Goal: Task Accomplishment & Management: Use online tool/utility

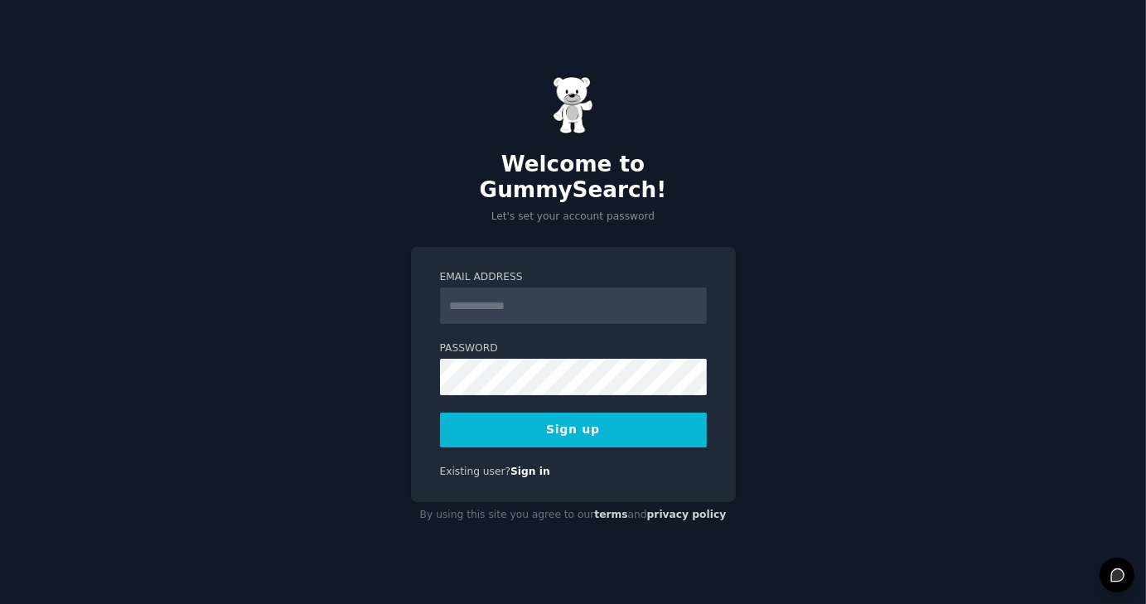
click at [610, 288] on input "Email Address" at bounding box center [573, 305] width 267 height 36
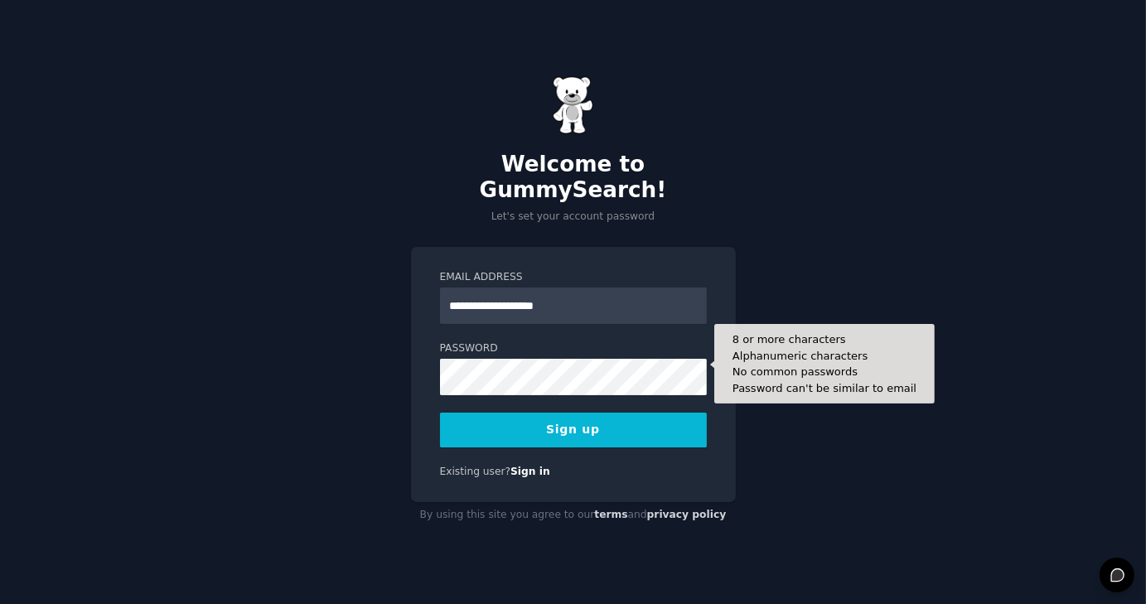
type input "**********"
click at [440, 413] on button "Sign up" at bounding box center [573, 430] width 267 height 35
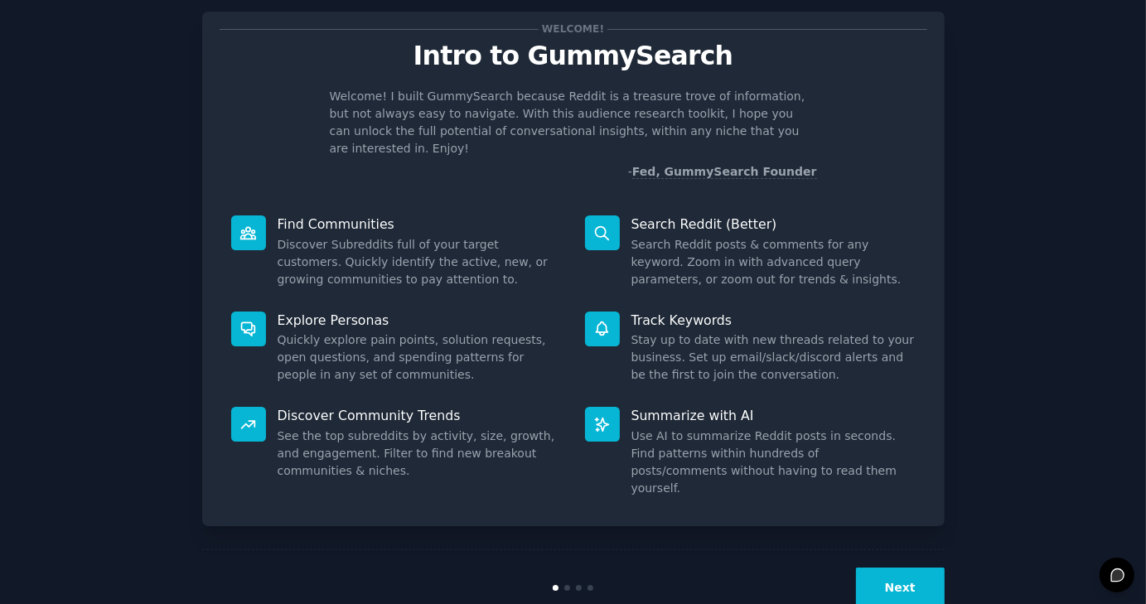
scroll to position [36, 0]
click at [909, 567] on button "Next" at bounding box center [900, 587] width 89 height 41
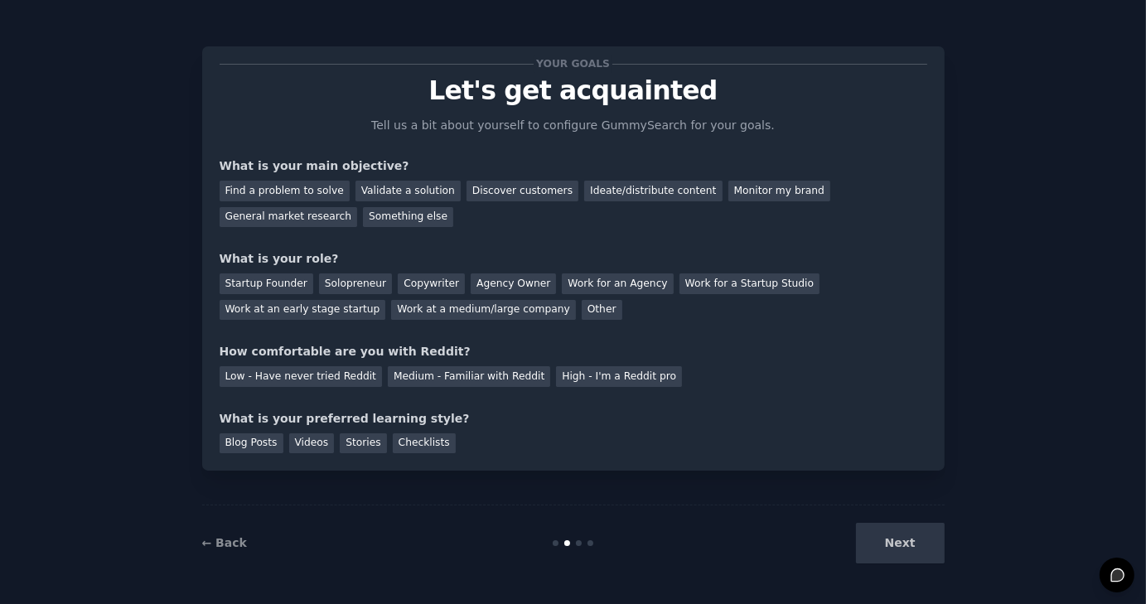
click at [898, 546] on div "Next" at bounding box center [821, 543] width 248 height 41
click at [363, 222] on div "Something else" at bounding box center [408, 217] width 90 height 21
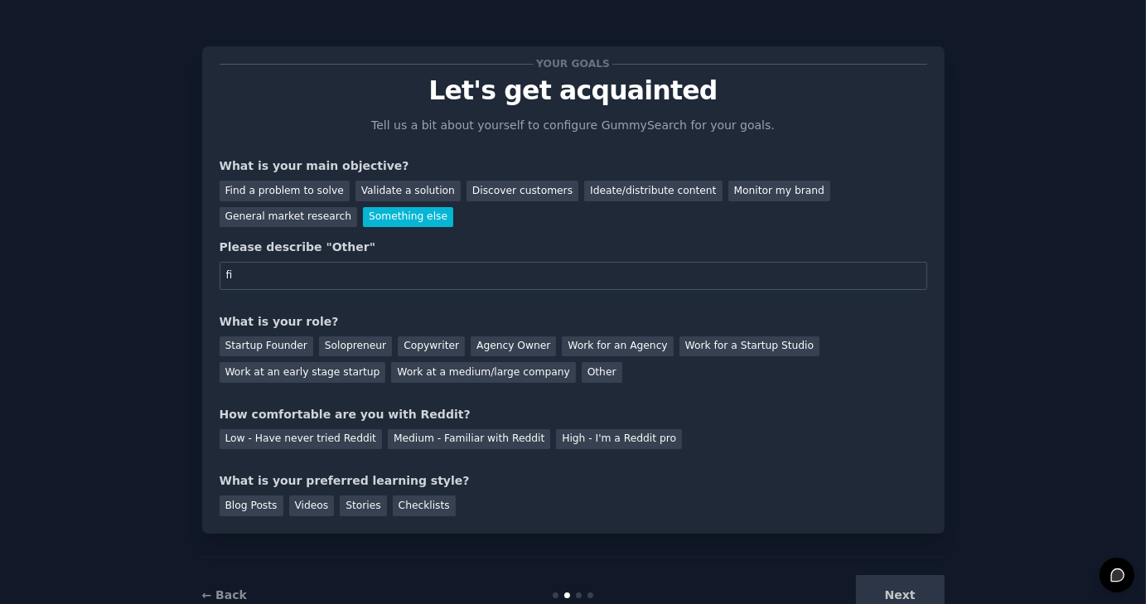
type input "f"
click at [466, 190] on div "Discover customers" at bounding box center [522, 191] width 112 height 21
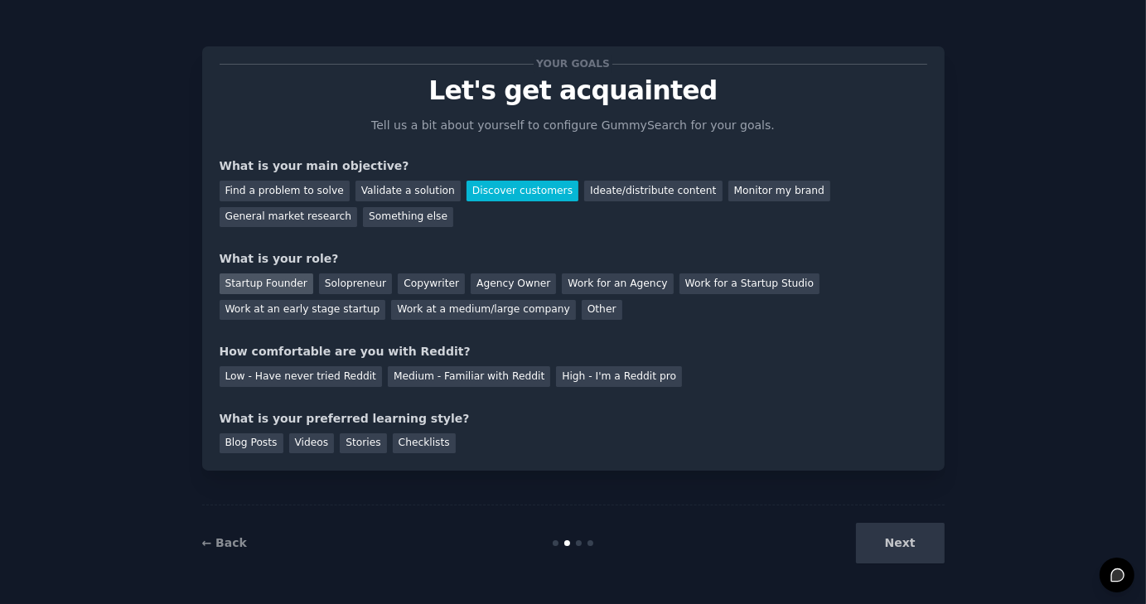
click at [243, 287] on div "Startup Founder" at bounding box center [267, 283] width 94 height 21
click at [590, 370] on div "High - I'm a Reddit pro" at bounding box center [619, 376] width 126 height 21
click at [301, 447] on div "Videos" at bounding box center [312, 443] width 46 height 21
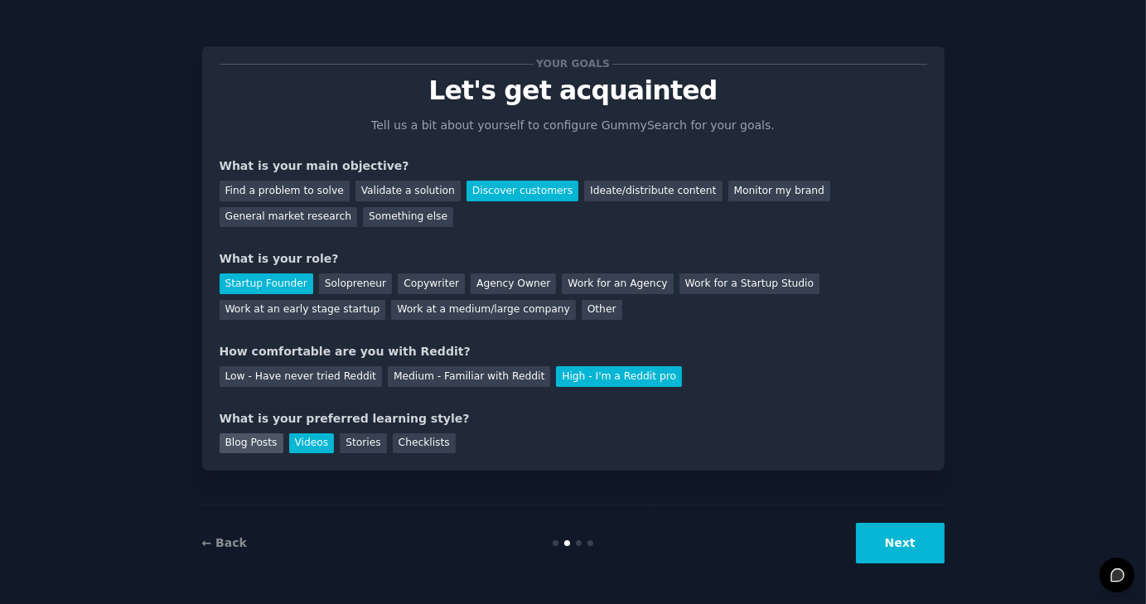
click at [249, 447] on div "Blog Posts" at bounding box center [252, 443] width 64 height 21
click at [303, 443] on div "Videos" at bounding box center [312, 443] width 46 height 21
click at [906, 561] on button "Next" at bounding box center [900, 543] width 89 height 41
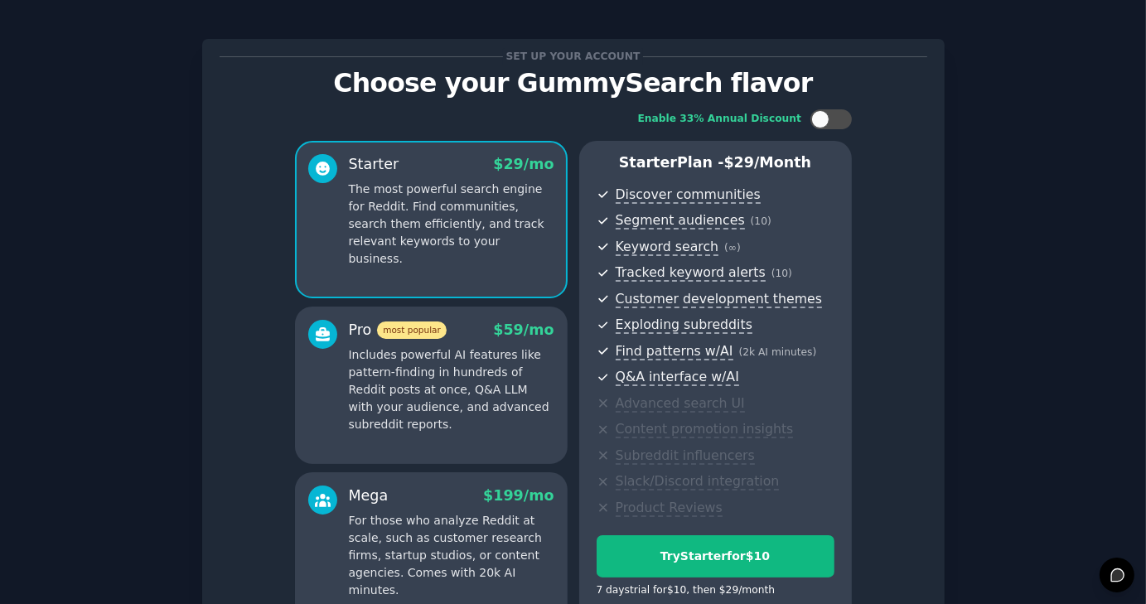
scroll to position [190, 0]
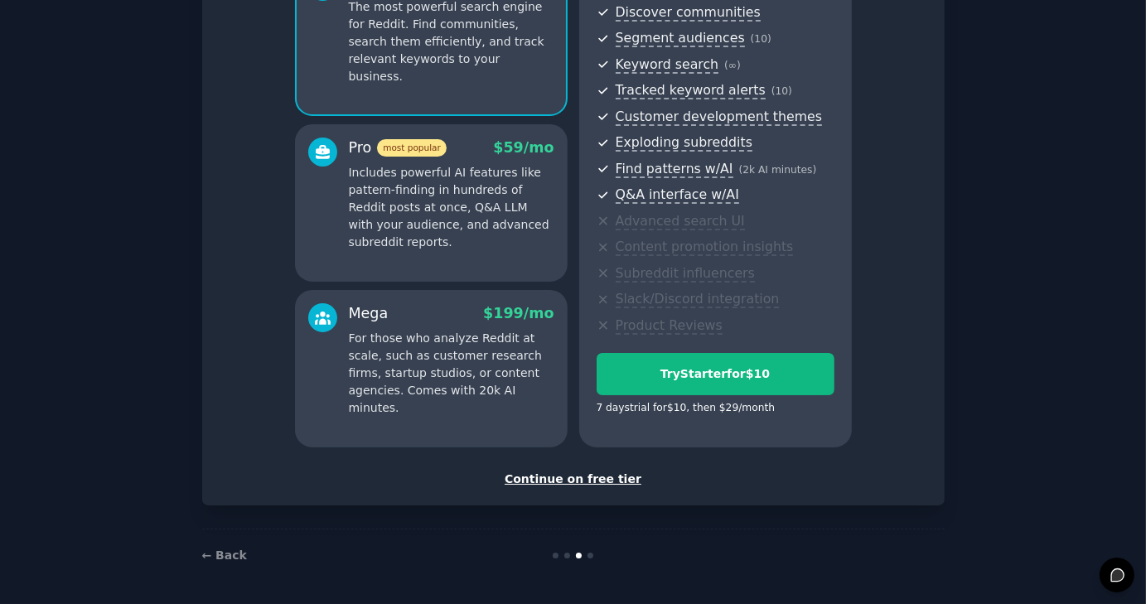
click at [597, 480] on div "Continue on free tier" at bounding box center [574, 479] width 708 height 17
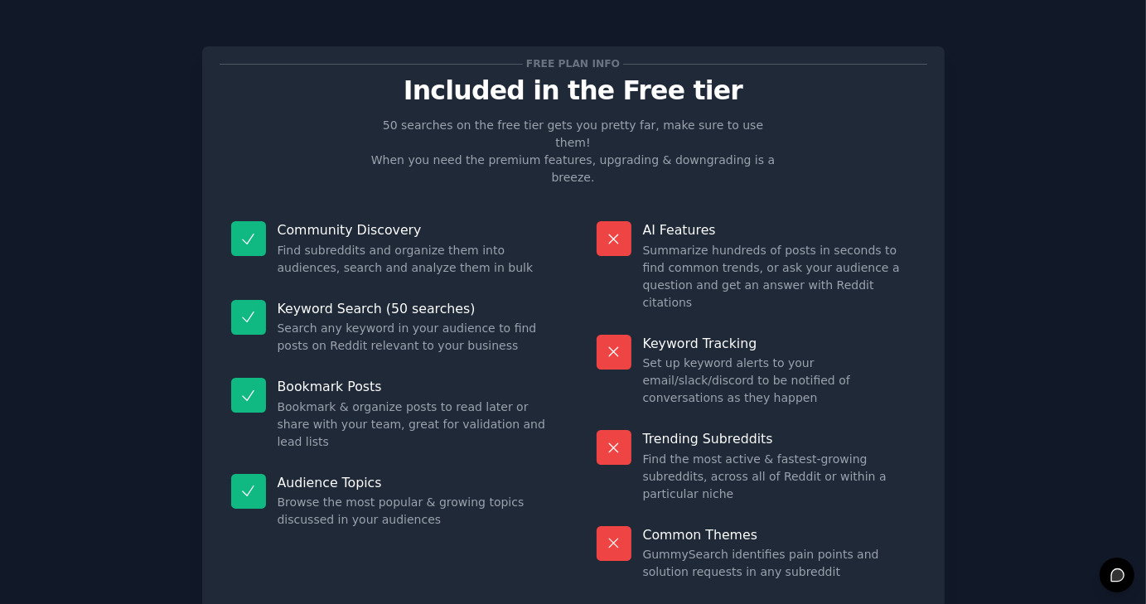
scroll to position [41, 0]
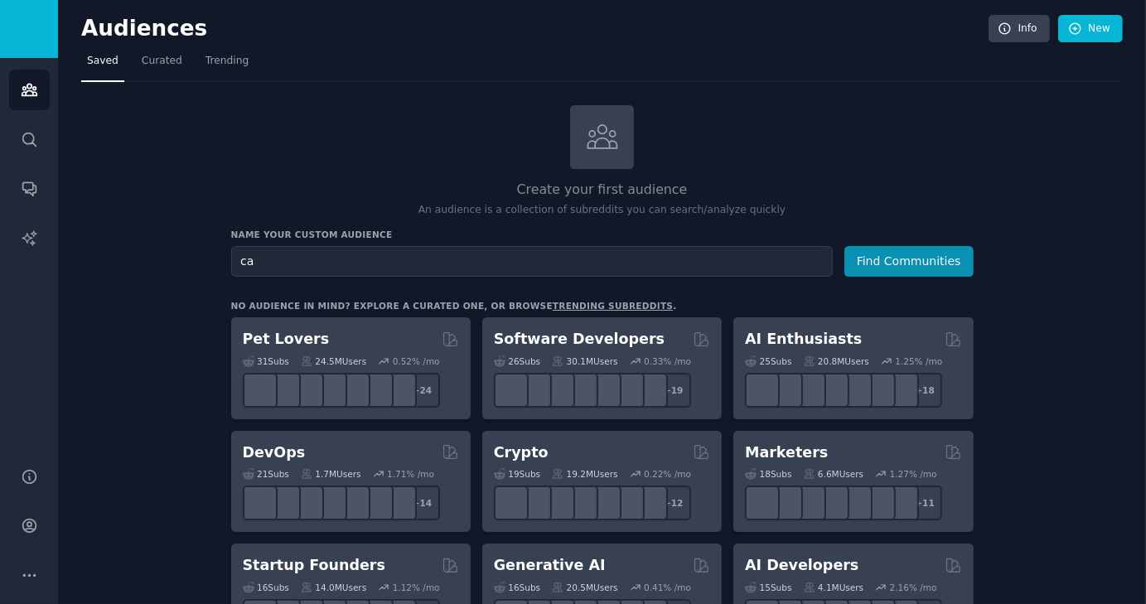
type input "c"
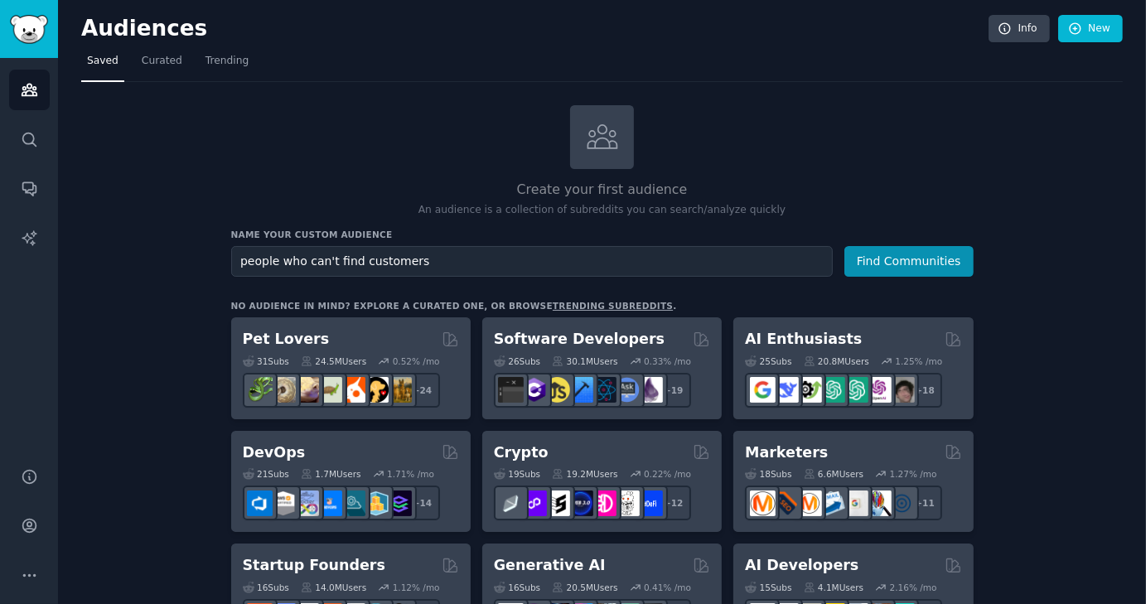
type input "people who can't find customers"
click at [844, 246] on button "Find Communities" at bounding box center [908, 261] width 129 height 31
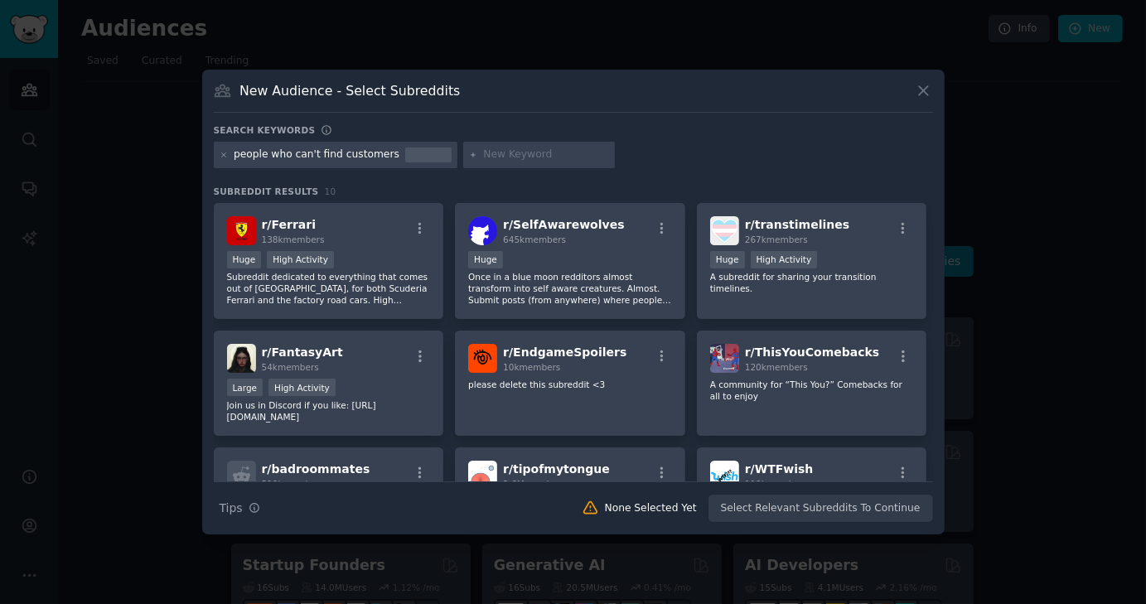
click at [366, 155] on div "people who can't find customers" at bounding box center [317, 154] width 166 height 15
click at [916, 89] on icon at bounding box center [923, 90] width 17 height 17
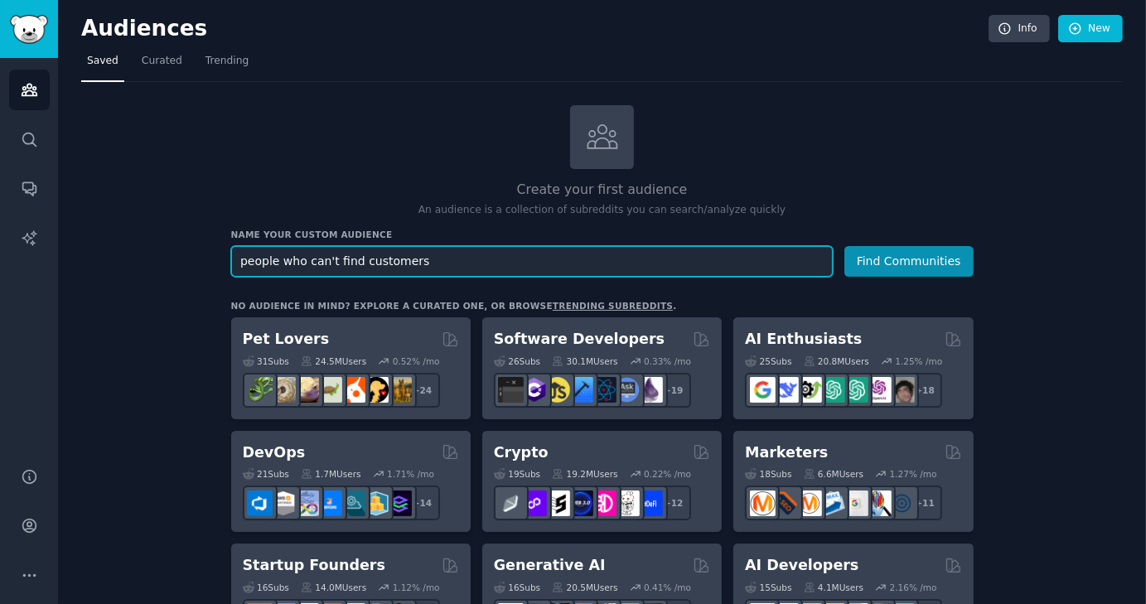
drag, startPoint x: 467, startPoint y: 260, endPoint x: 190, endPoint y: 269, distance: 277.7
type input "s"
type input "founder"
click at [844, 246] on button "Find Communities" at bounding box center [908, 261] width 129 height 31
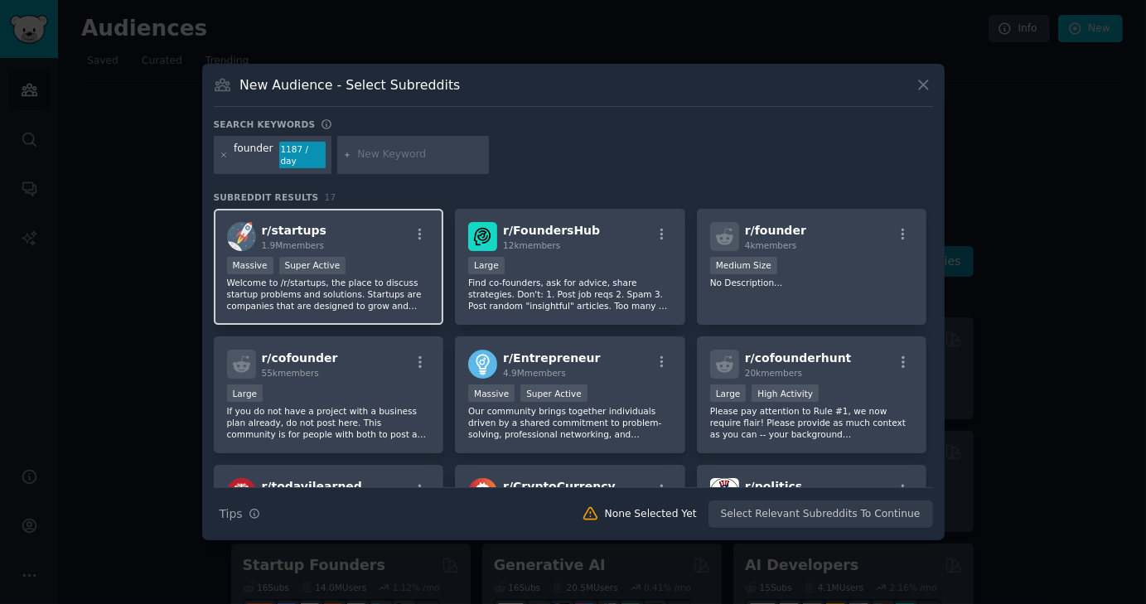
click at [340, 268] on div "Massive Super Active" at bounding box center [329, 267] width 204 height 21
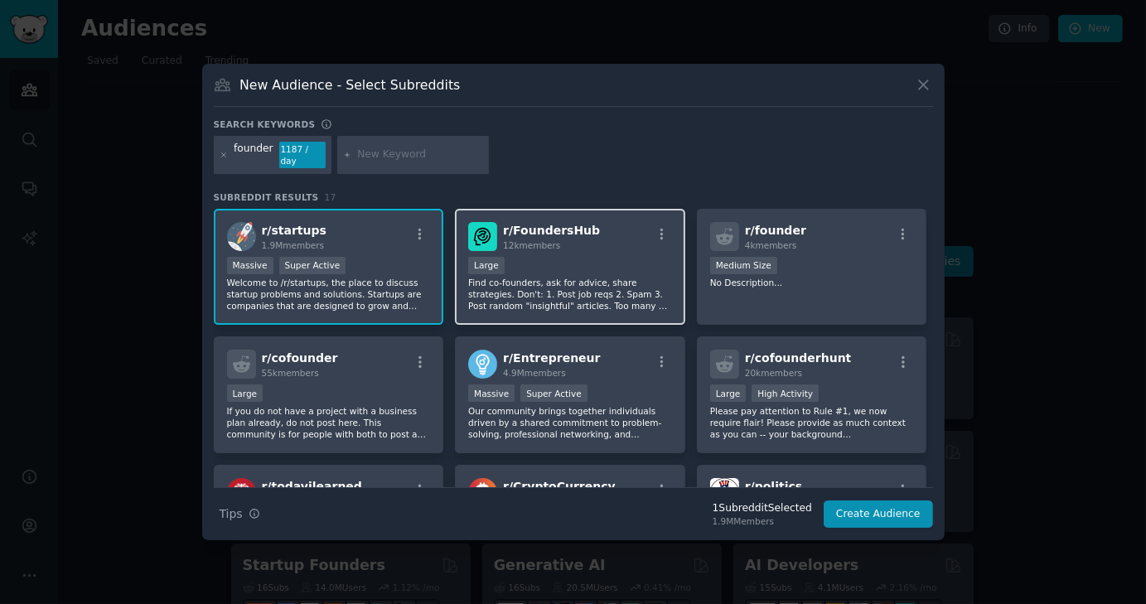
click at [617, 249] on div "r/ FoundersHub 12k members 10,000 - 100,000 members Large Find co-founders, ask…" at bounding box center [570, 267] width 230 height 117
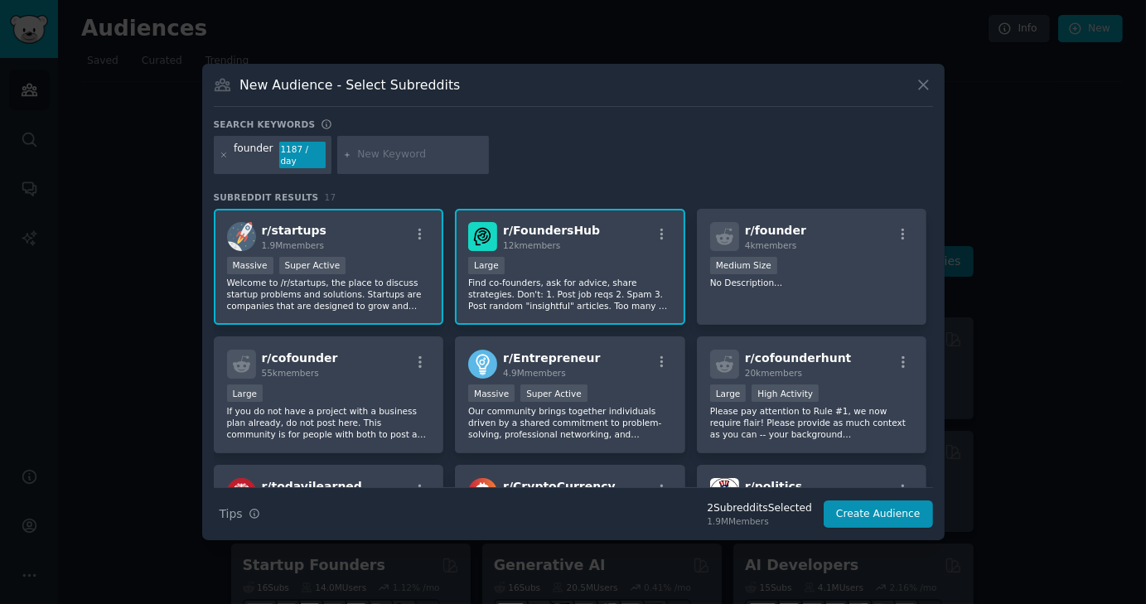
click at [580, 268] on div "10,000 - 100,000 members Large" at bounding box center [570, 267] width 204 height 21
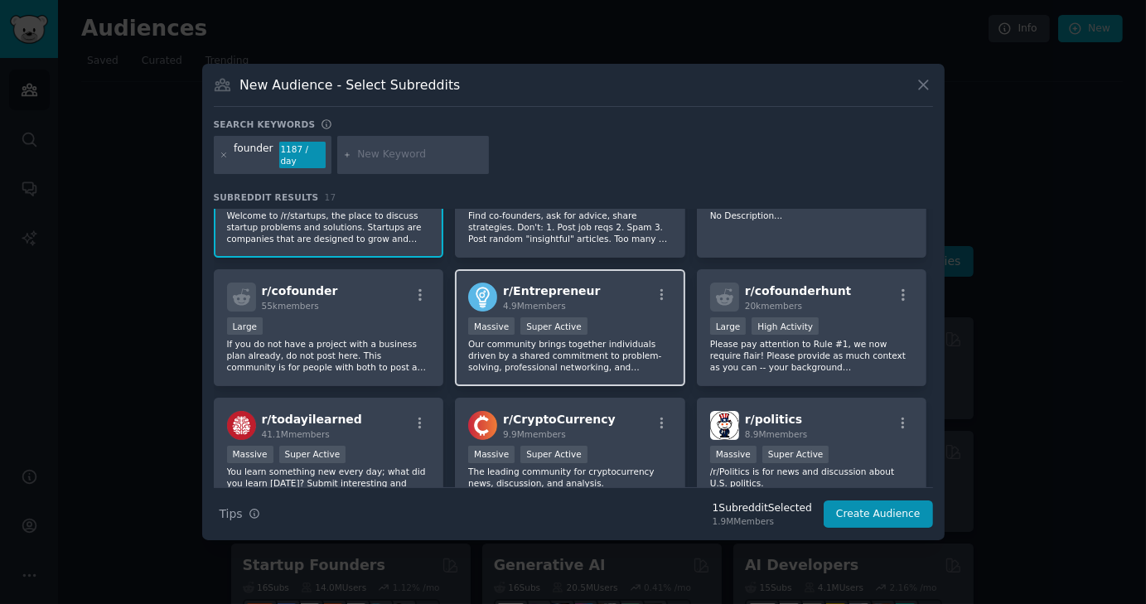
scroll to position [66, 0]
click at [659, 329] on div ">= 95th percentile for submissions / day Massive Super Active" at bounding box center [570, 328] width 204 height 21
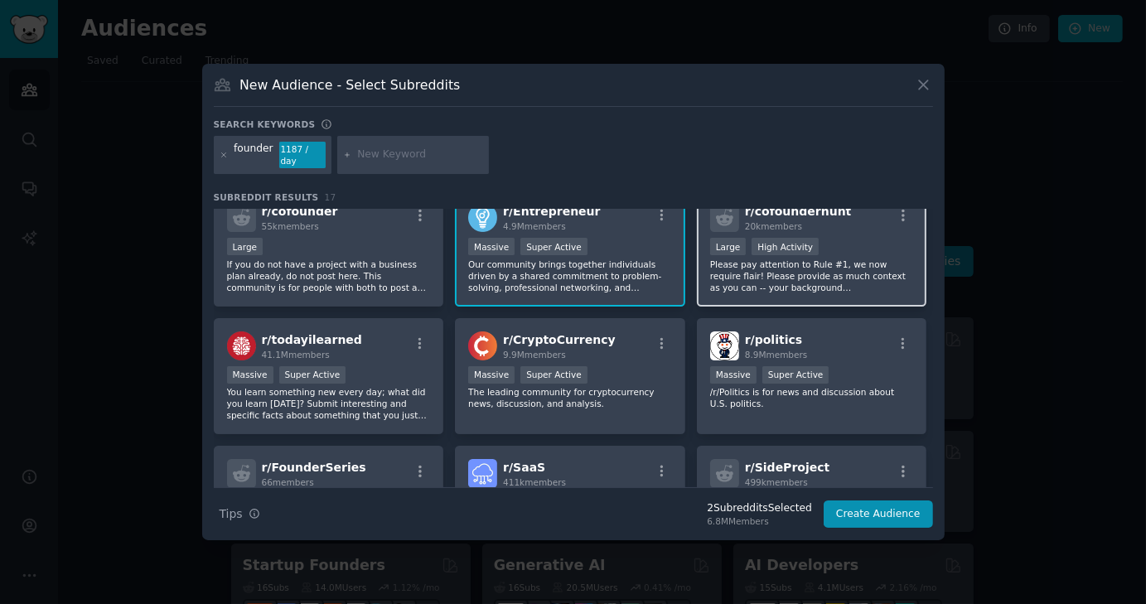
scroll to position [152, 0]
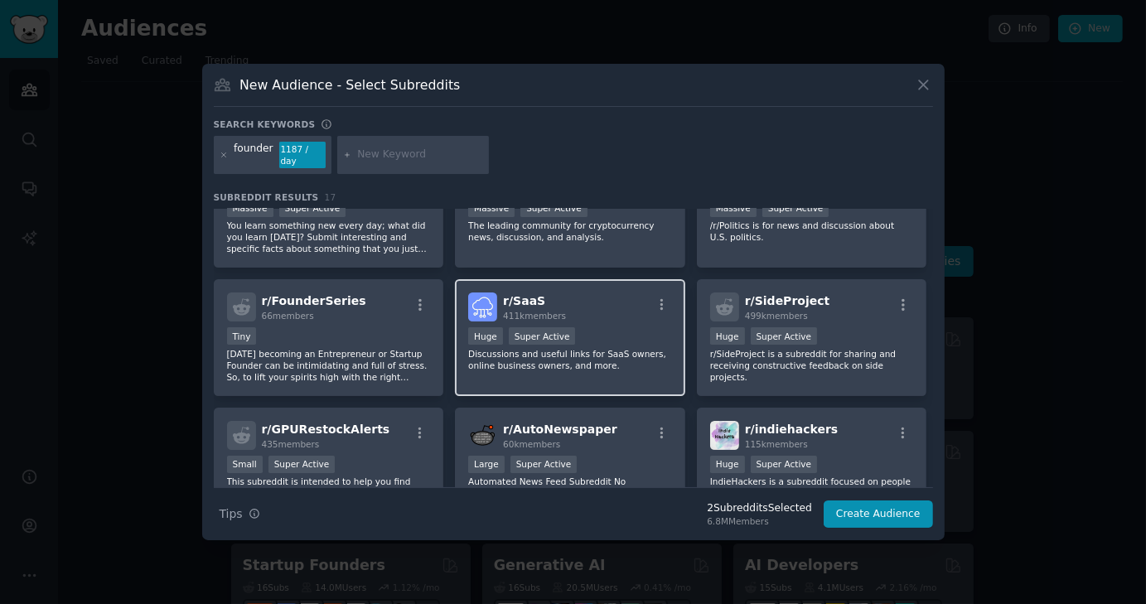
click at [568, 354] on p "Discussions and useful links for SaaS owners, online business owners, and more." at bounding box center [570, 359] width 204 height 23
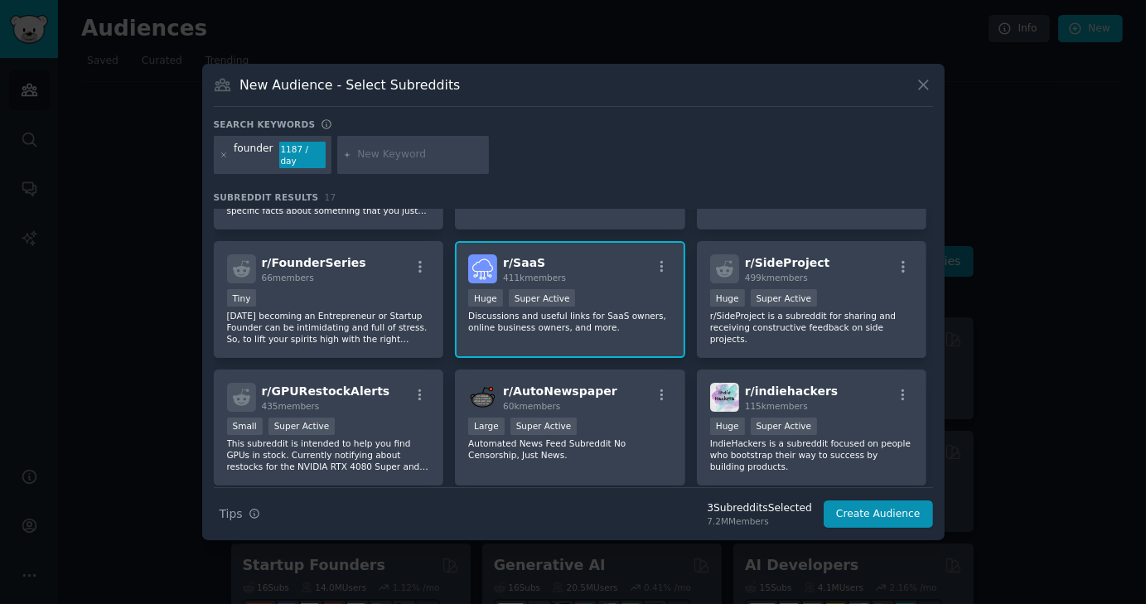
scroll to position [352, 0]
click at [795, 245] on div "r/ SideProject 499k members Huge Super Active r/SideProject is a subreddit for …" at bounding box center [812, 298] width 230 height 117
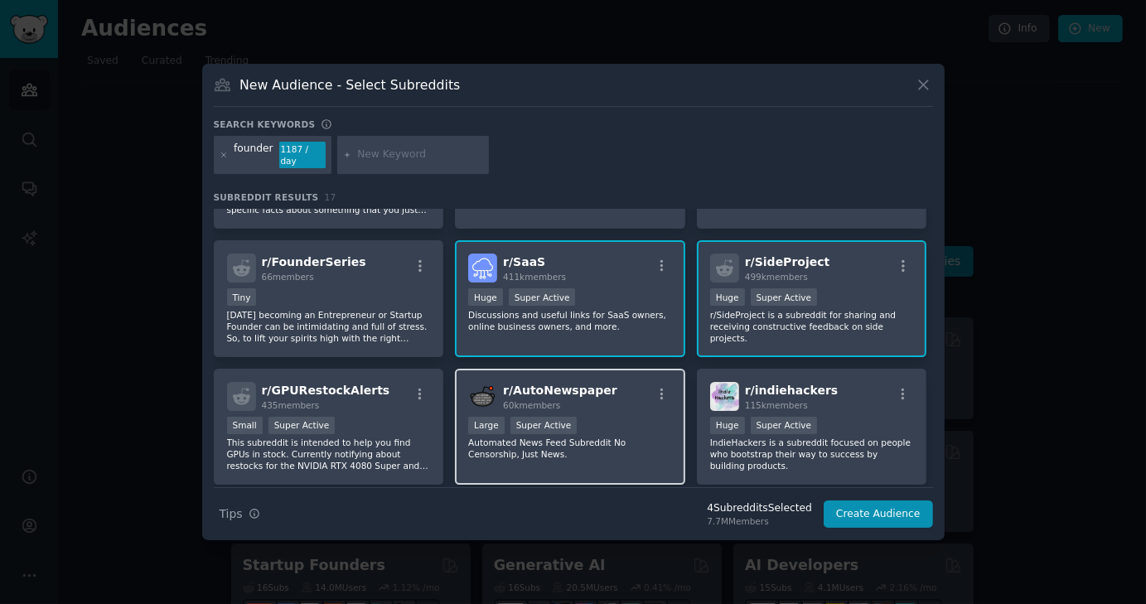
scroll to position [515, 0]
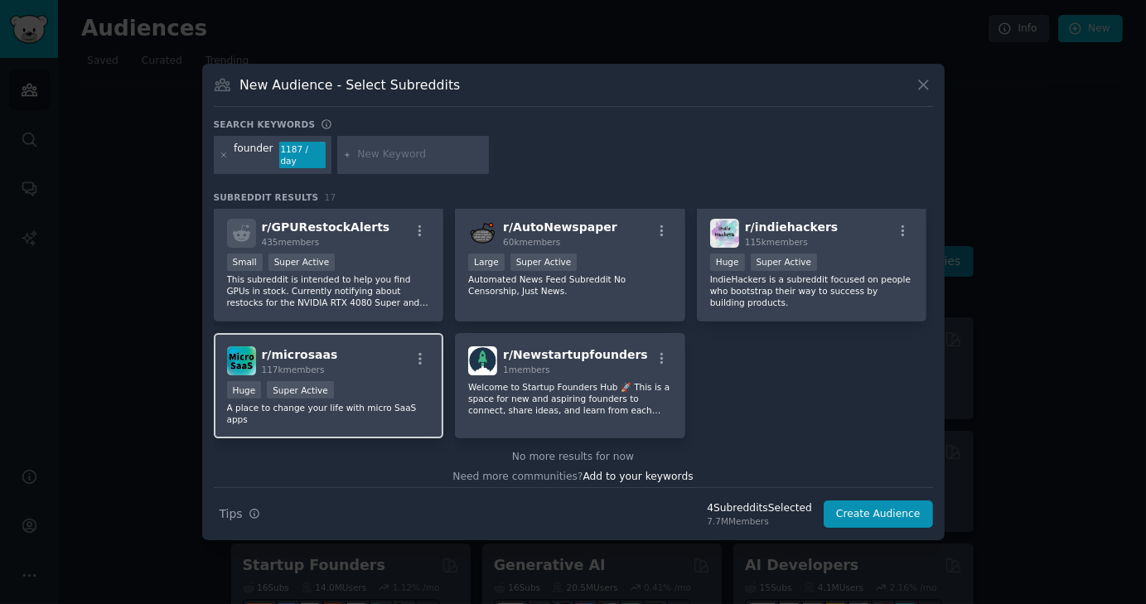
click at [363, 384] on div ">= 95th percentile for submissions / day Huge Super Active" at bounding box center [329, 391] width 204 height 21
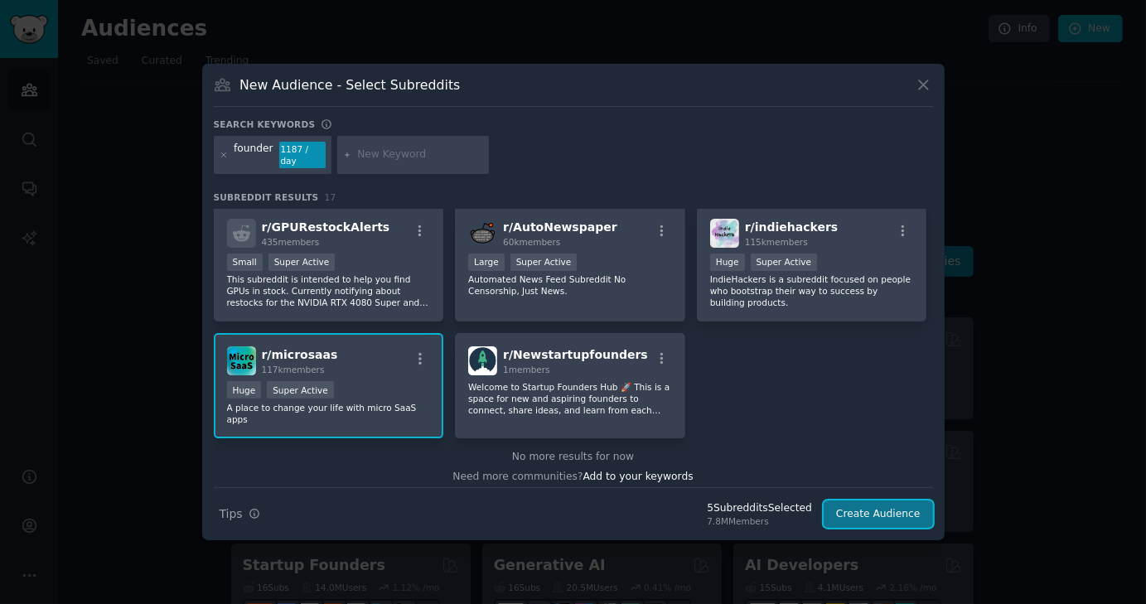
click at [880, 510] on button "Create Audience" at bounding box center [878, 514] width 109 height 28
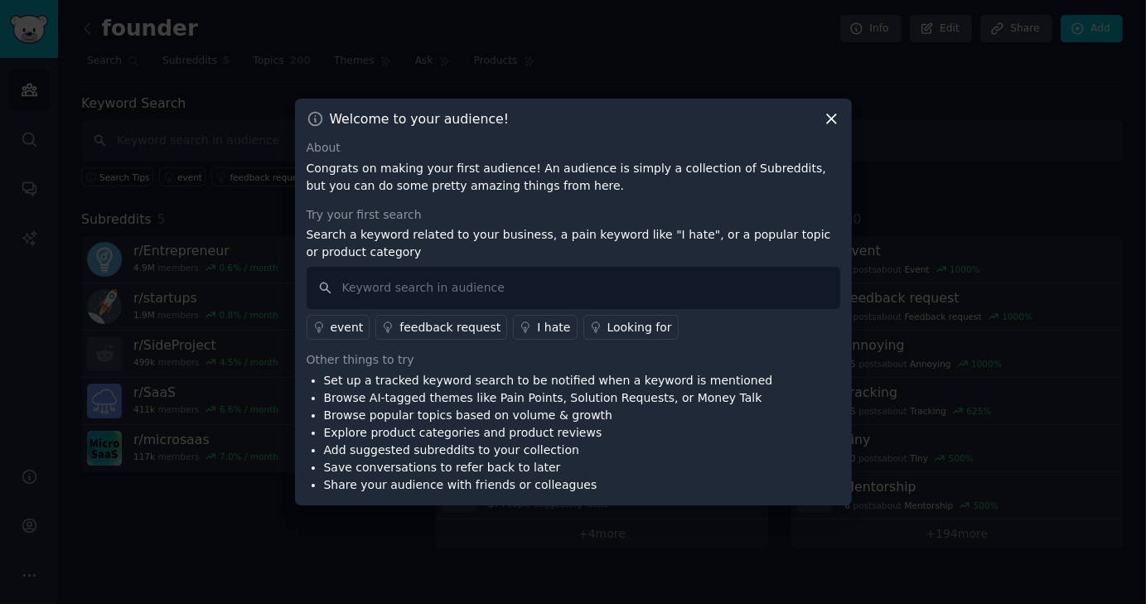
click at [829, 121] on icon at bounding box center [831, 119] width 9 height 9
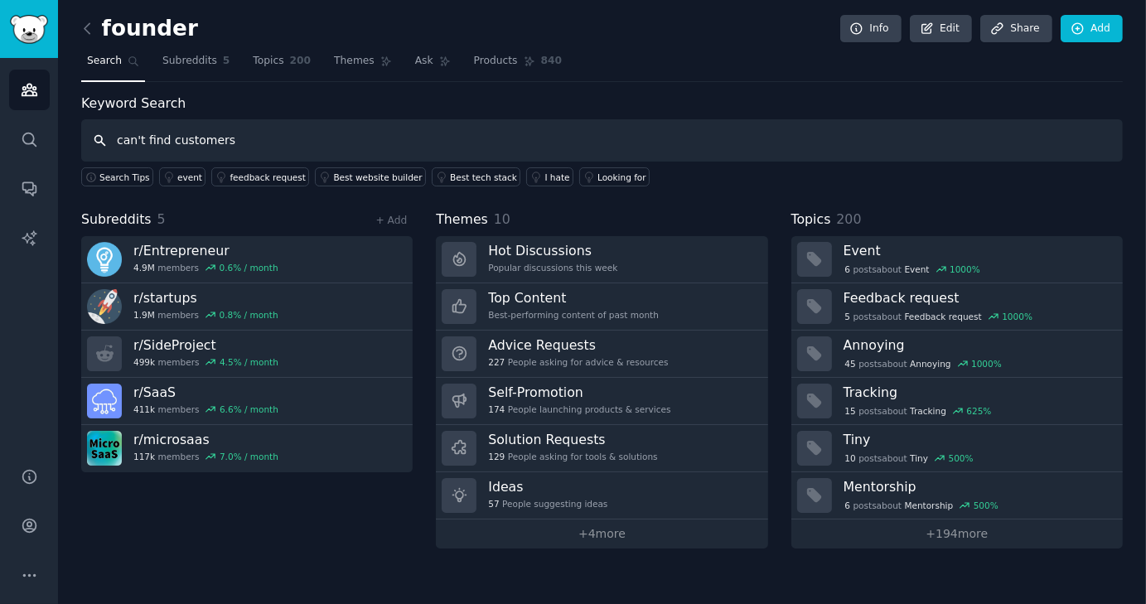
type input "can't find customers"
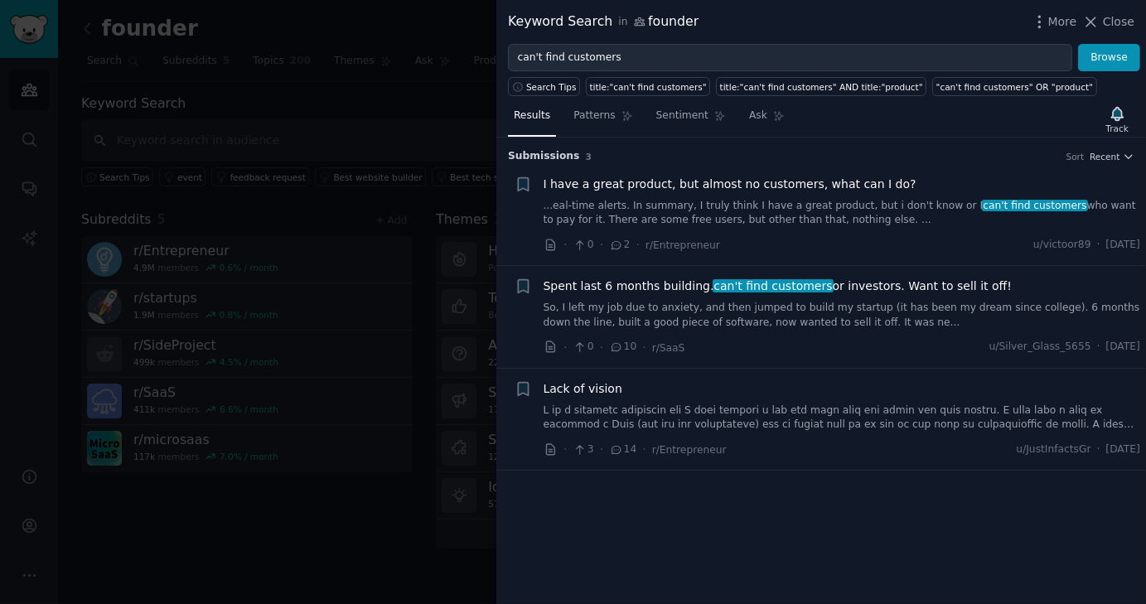
click at [398, 442] on div at bounding box center [573, 302] width 1146 height 604
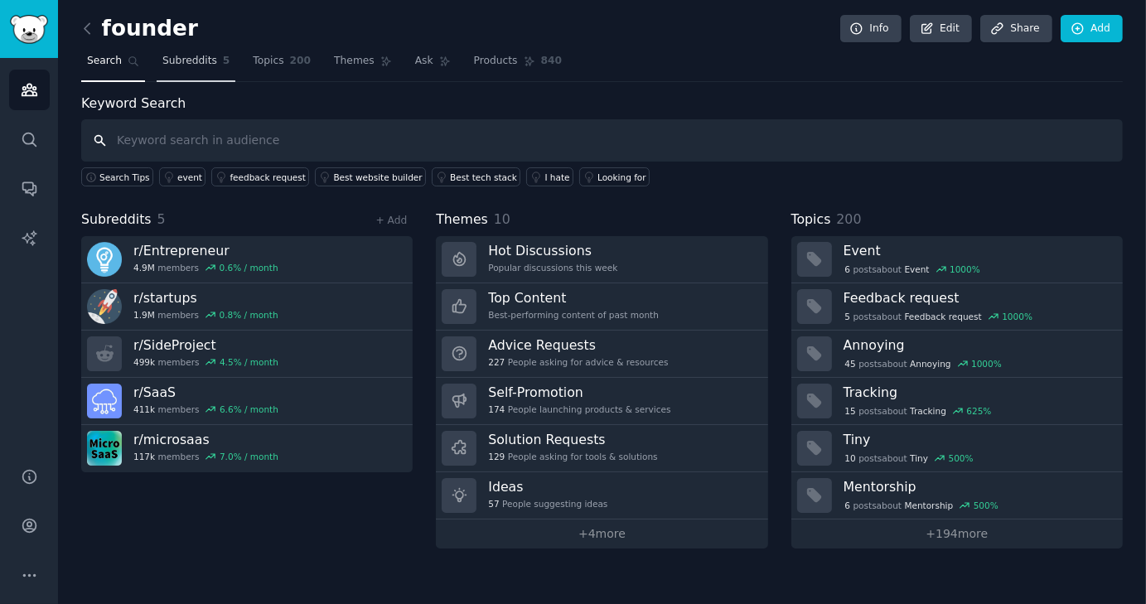
drag, startPoint x: 673, startPoint y: 138, endPoint x: 213, endPoint y: 52, distance: 467.8
click at [213, 52] on div "founder Info Edit Share Add Search Subreddits 5 Topics 200 Themes Ask Products …" at bounding box center [601, 285] width 1041 height 525
click at [196, 60] on span "Subreddits" at bounding box center [189, 61] width 55 height 15
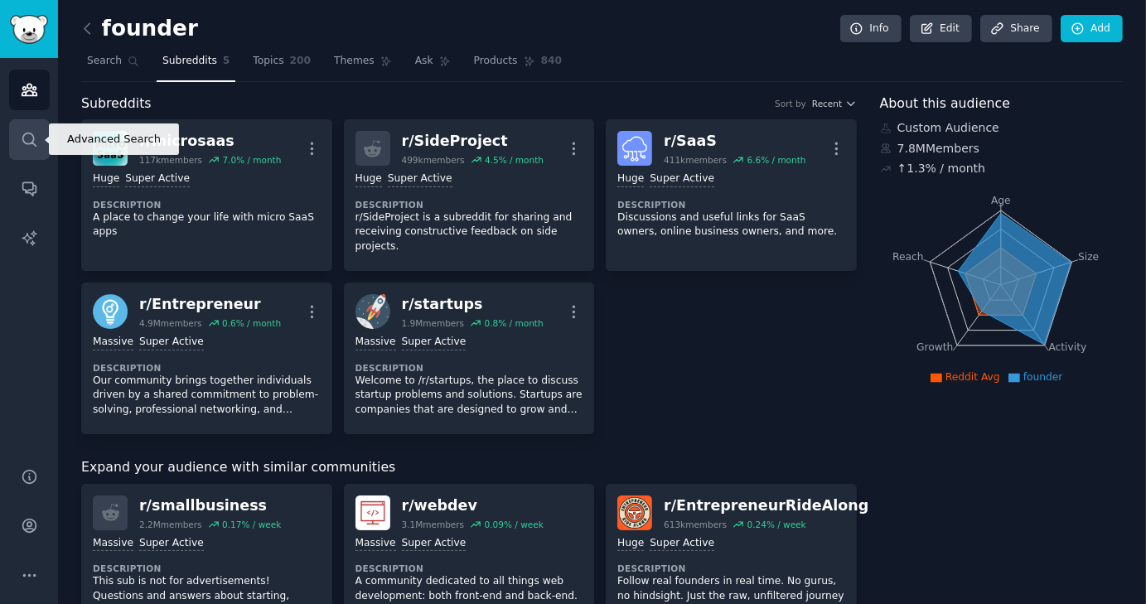
click at [24, 136] on icon "Sidebar" at bounding box center [29, 139] width 17 height 17
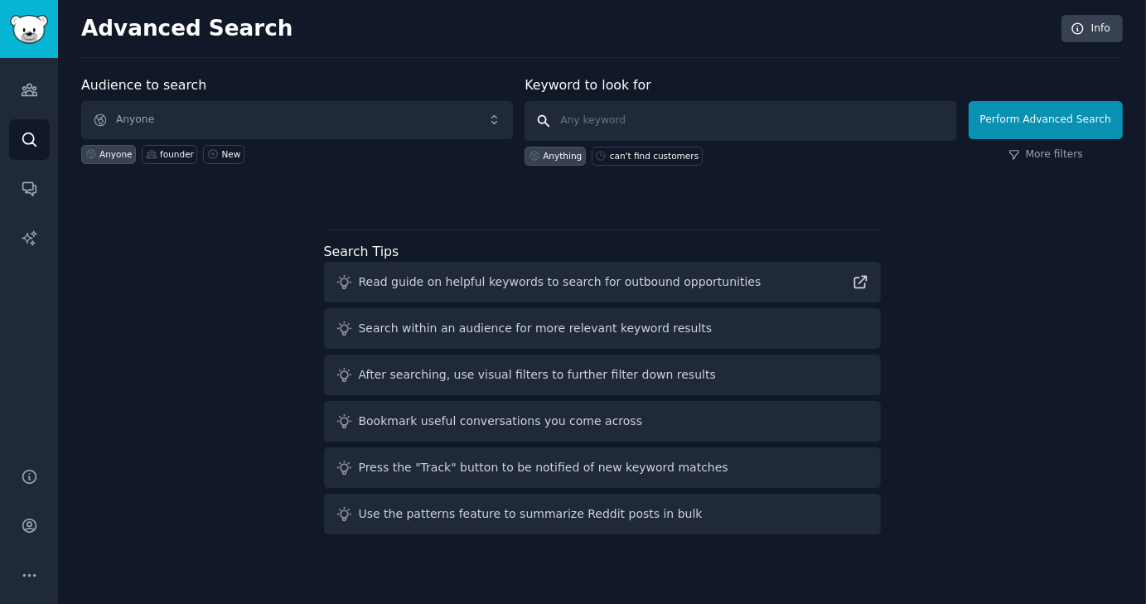
click at [595, 105] on input "text" at bounding box center [740, 121] width 432 height 40
type input "can't find customers"
click at [662, 160] on div "can't find customers" at bounding box center [647, 156] width 111 height 19
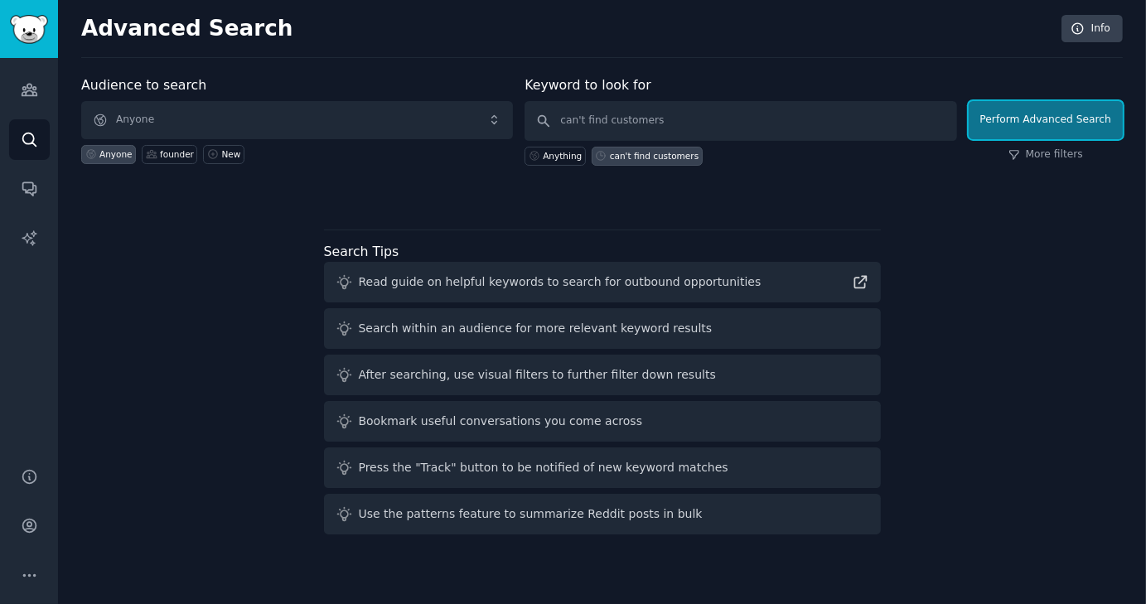
click at [1007, 123] on button "Perform Advanced Search" at bounding box center [1046, 120] width 154 height 38
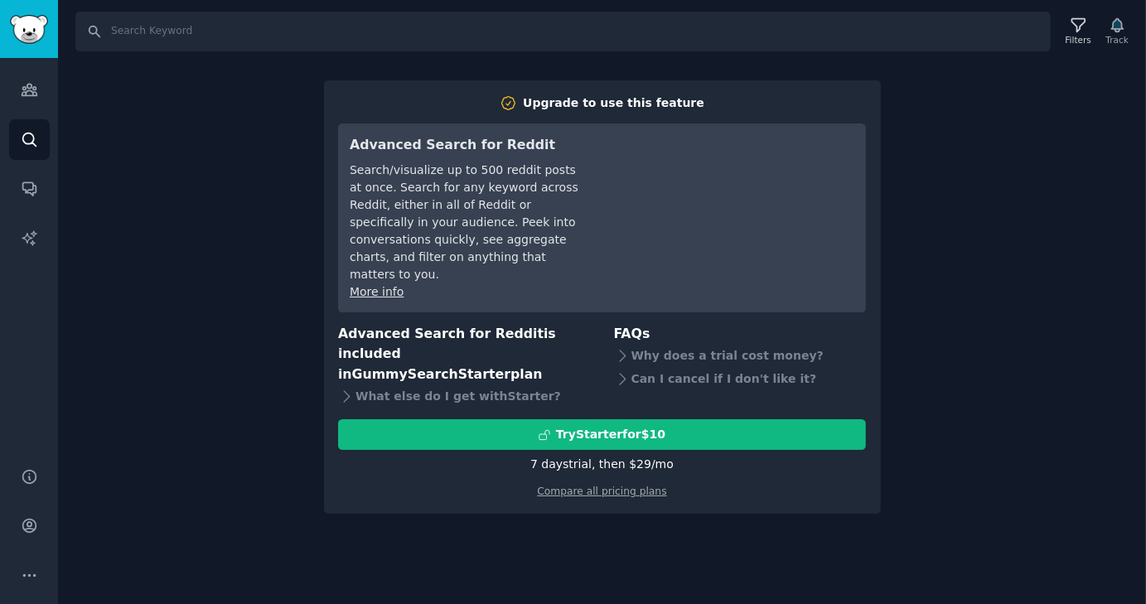
click at [282, 382] on div "Search Filters Track Upgrade to use this feature Advanced Search for Reddit Sea…" at bounding box center [602, 302] width 1088 height 604
click at [23, 137] on icon "Sidebar" at bounding box center [29, 139] width 17 height 17
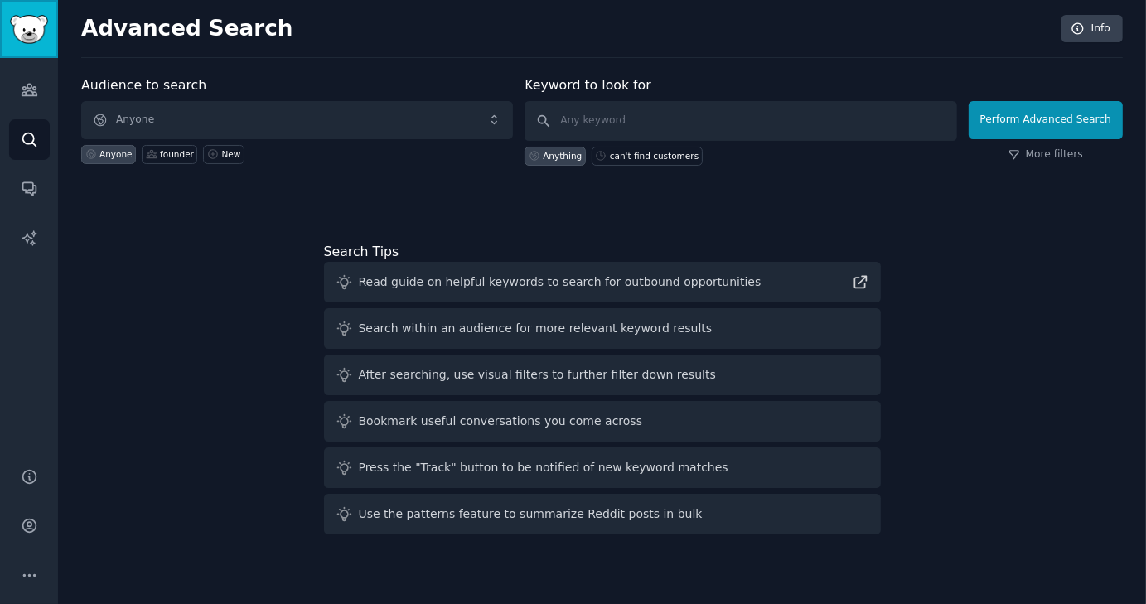
click at [21, 41] on img "Sidebar" at bounding box center [29, 29] width 38 height 29
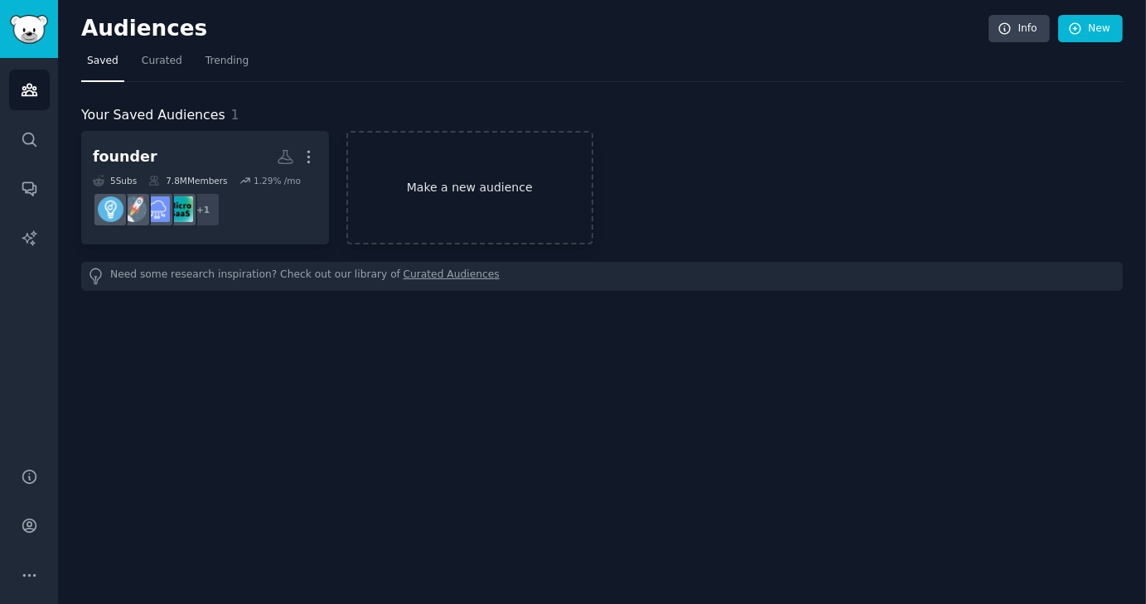
click at [534, 221] on link "Make a new audience" at bounding box center [470, 188] width 248 height 114
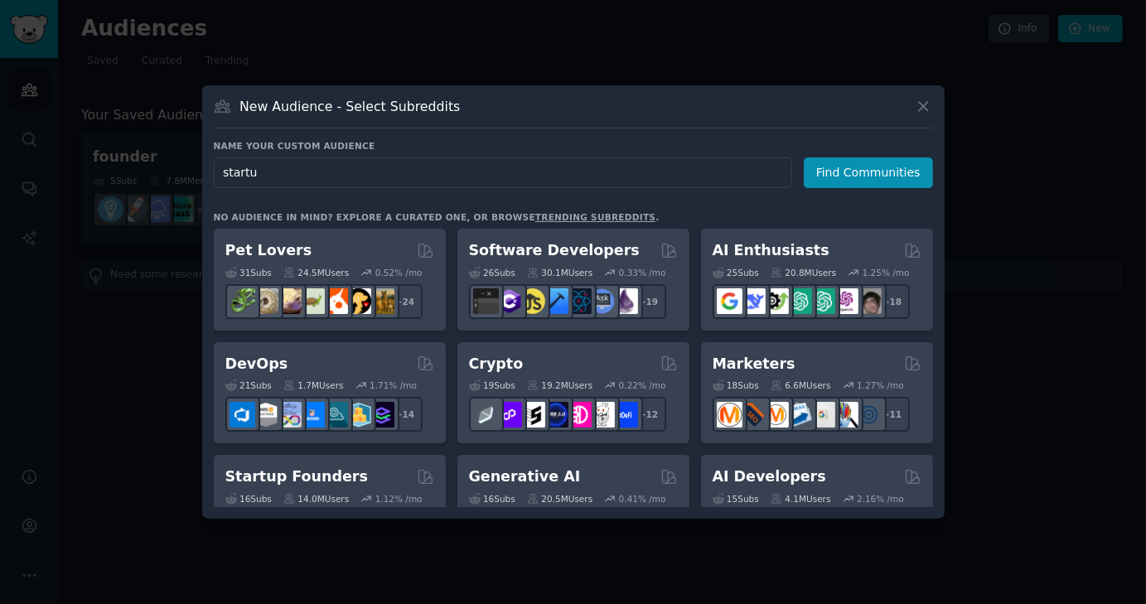
type input "startup"
click button "Find Communities" at bounding box center [868, 172] width 129 height 31
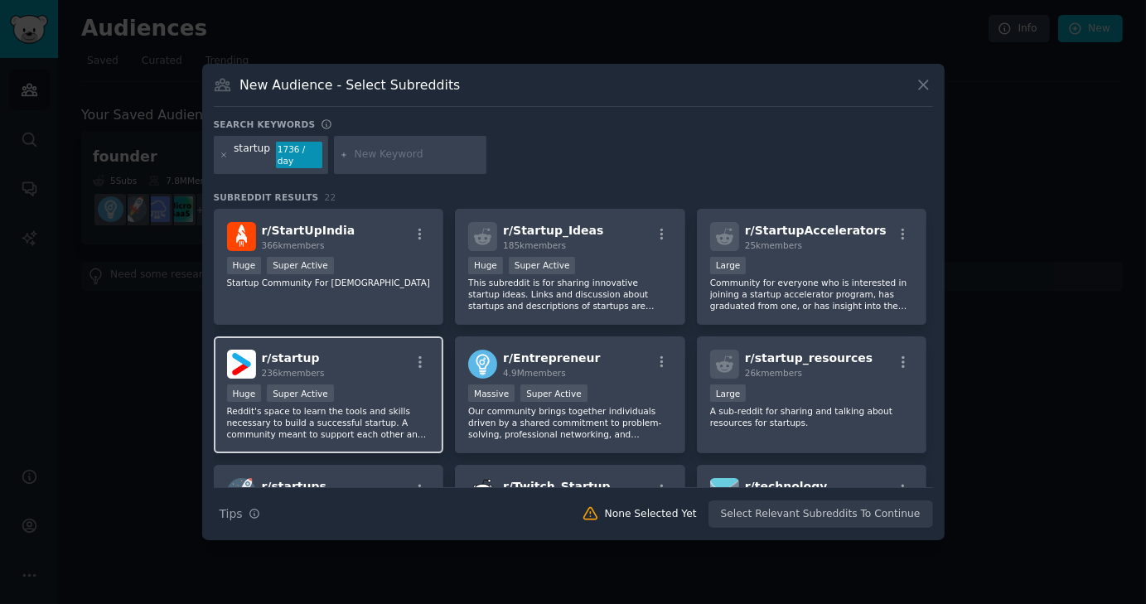
click at [339, 431] on p "Reddit's space to learn the tools and skills necessary to build a successful st…" at bounding box center [329, 422] width 204 height 35
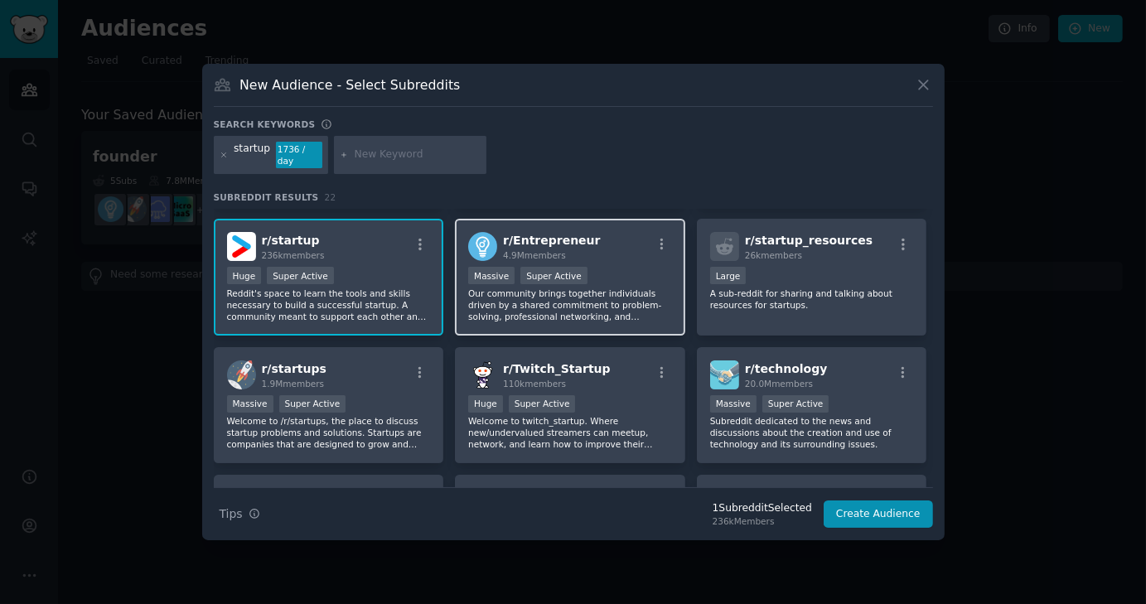
scroll to position [120, 0]
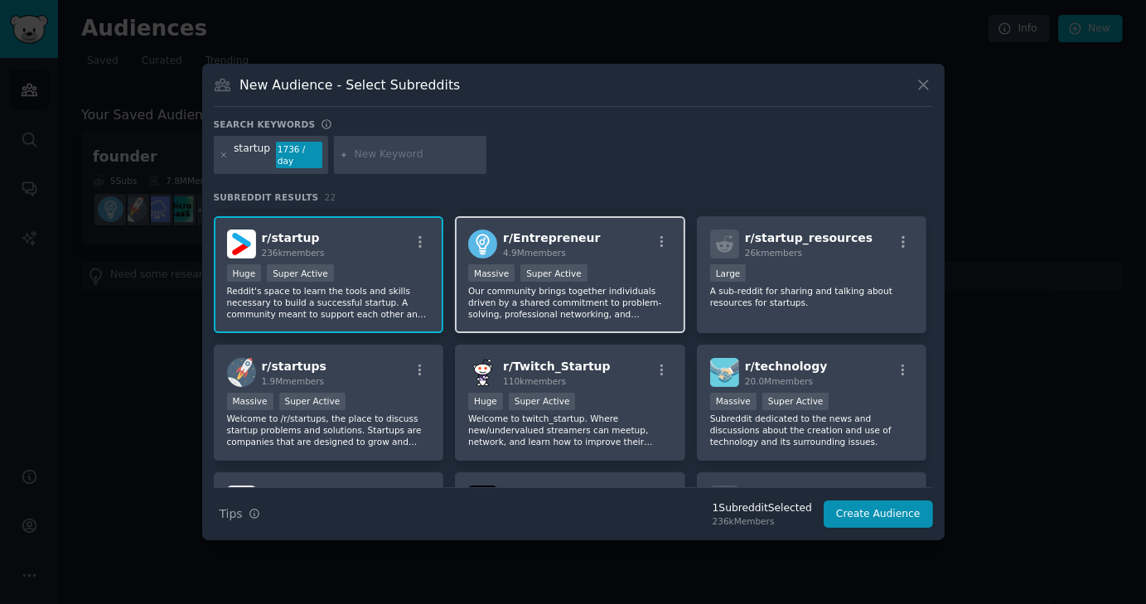
click at [609, 287] on p "Our community brings together individuals driven by a shared commitment to prob…" at bounding box center [570, 302] width 204 height 35
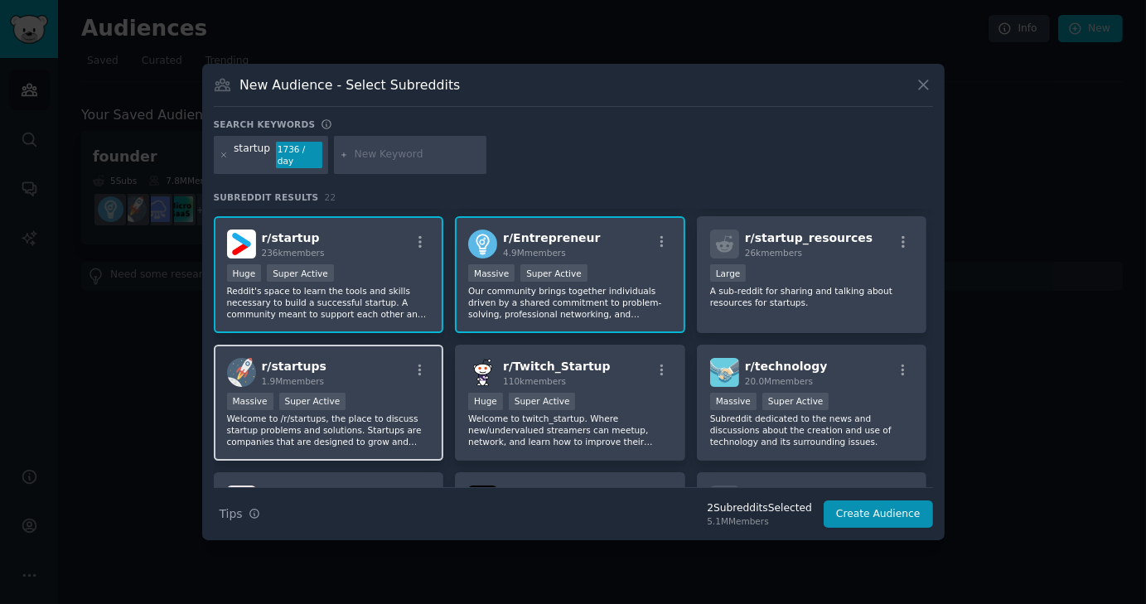
click at [379, 405] on div "Massive Super Active" at bounding box center [329, 403] width 204 height 21
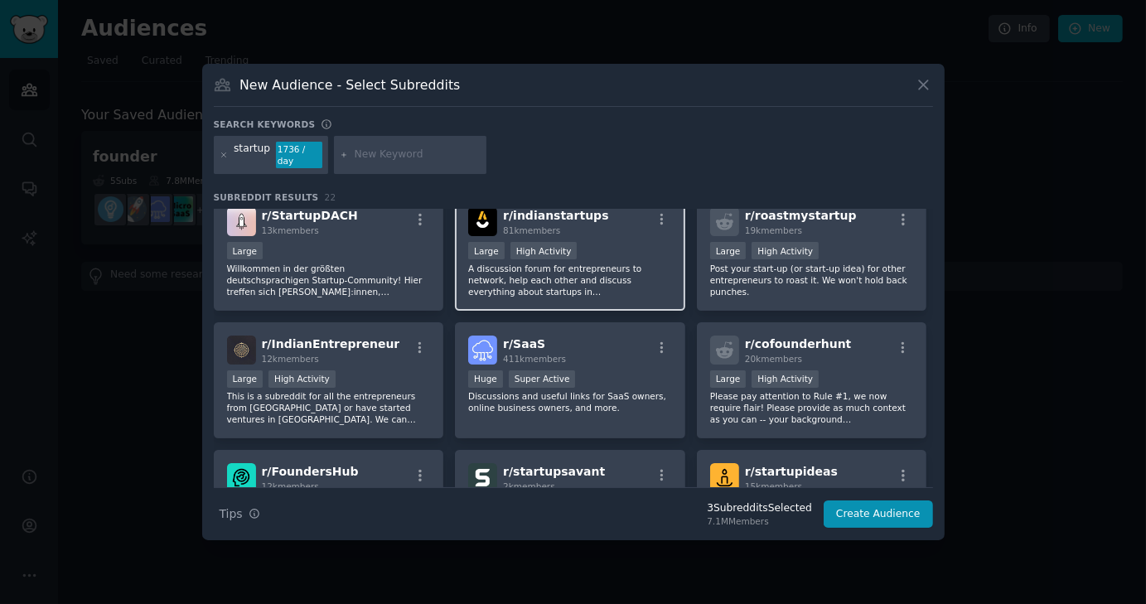
scroll to position [400, 0]
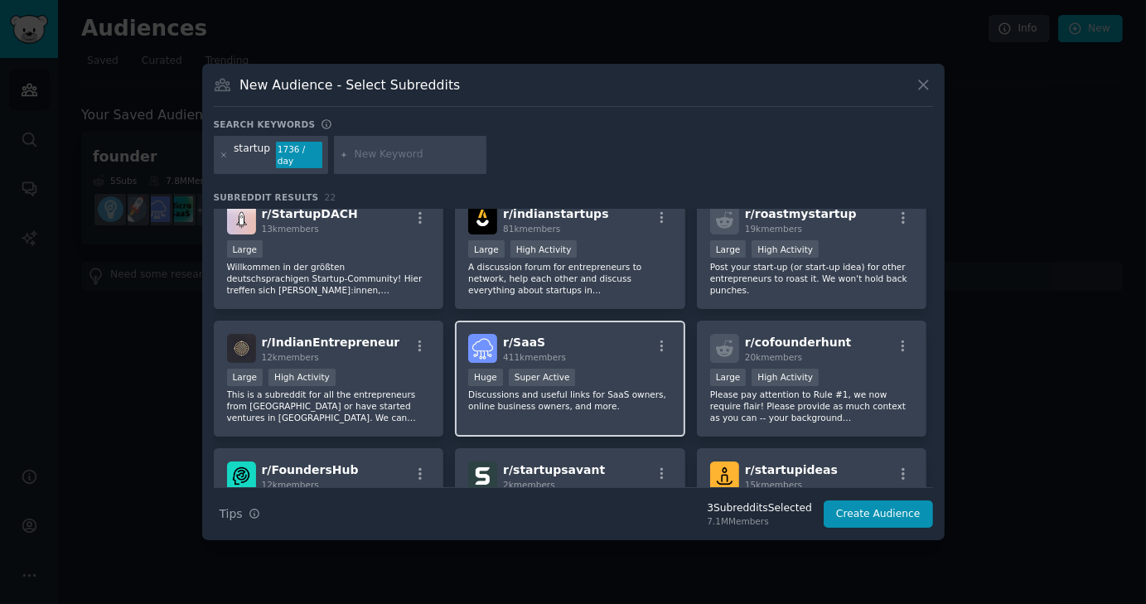
click at [659, 358] on div "r/ SaaS 411k members Huge Super Active Discussions and useful links for SaaS ow…" at bounding box center [570, 379] width 230 height 117
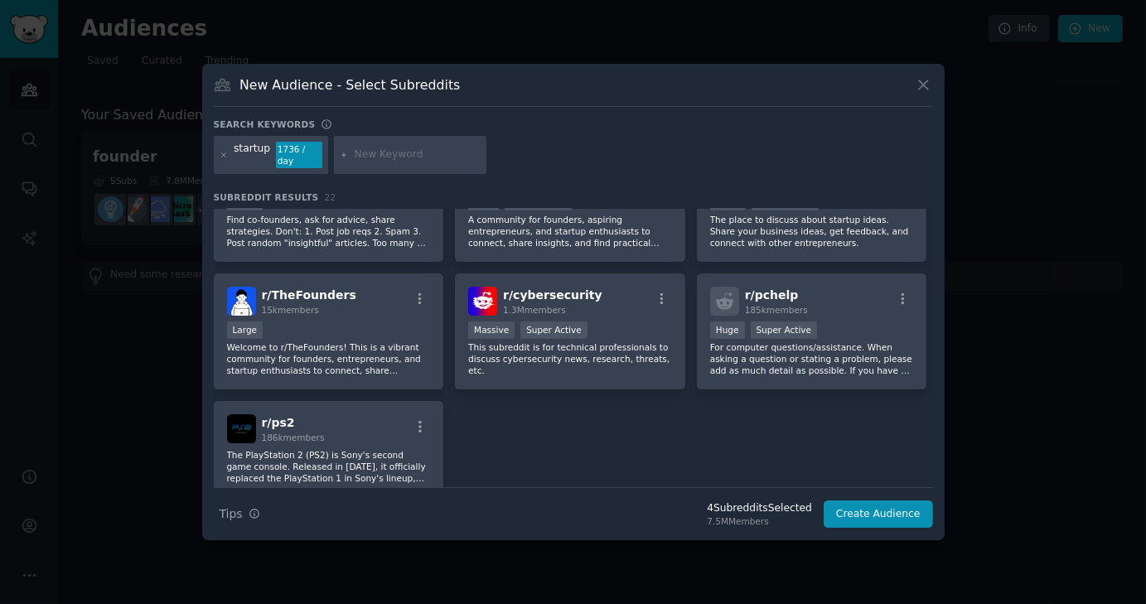
scroll to position [708, 0]
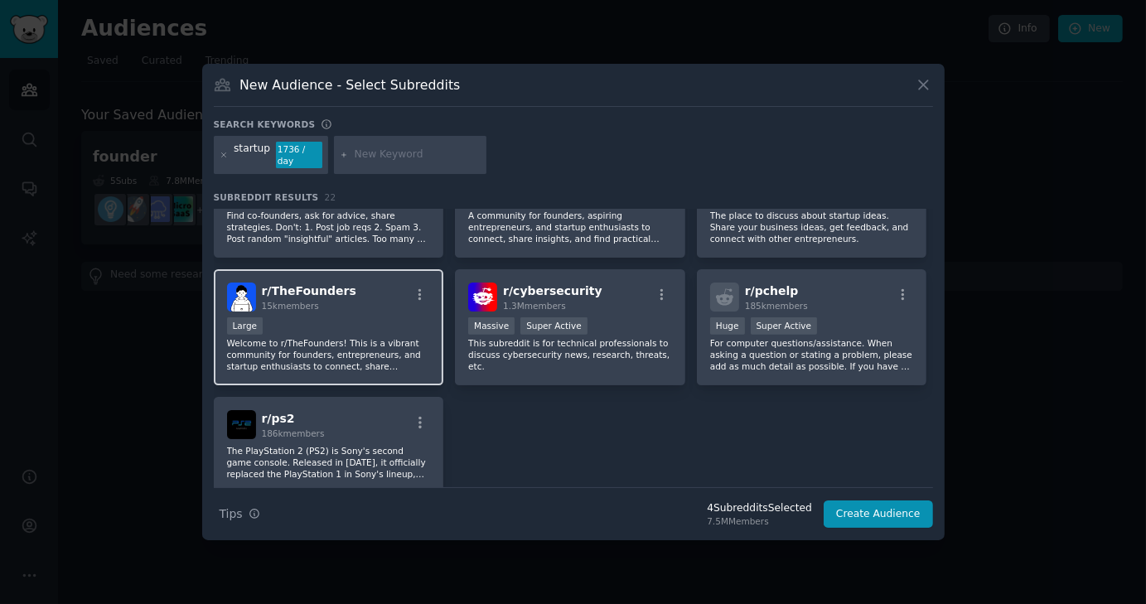
click at [383, 322] on div "Large" at bounding box center [329, 327] width 204 height 21
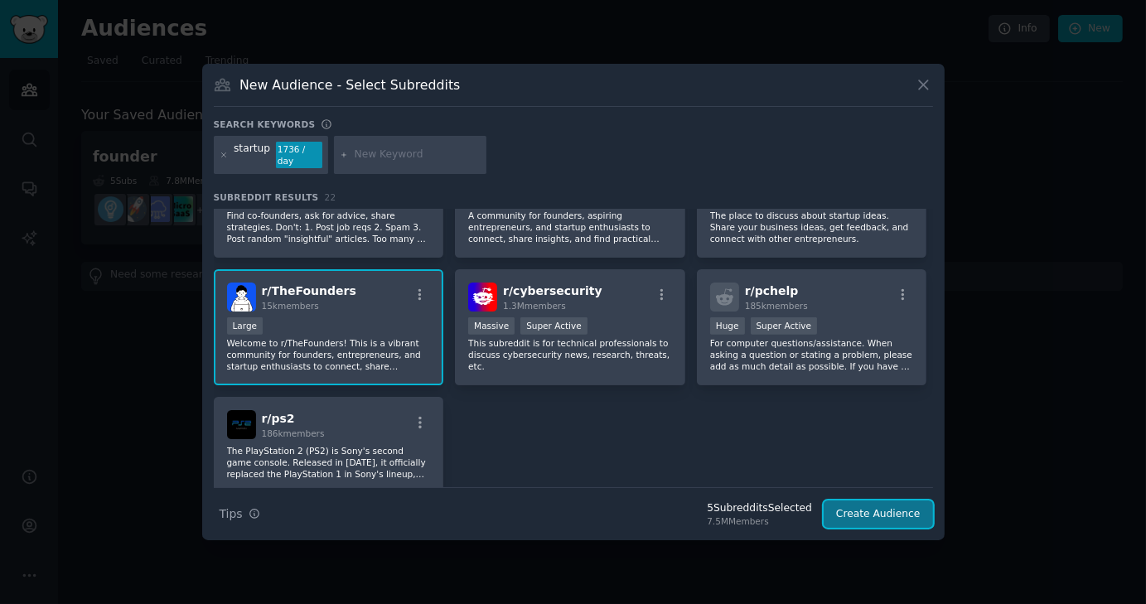
click at [865, 506] on button "Create Audience" at bounding box center [878, 514] width 109 height 28
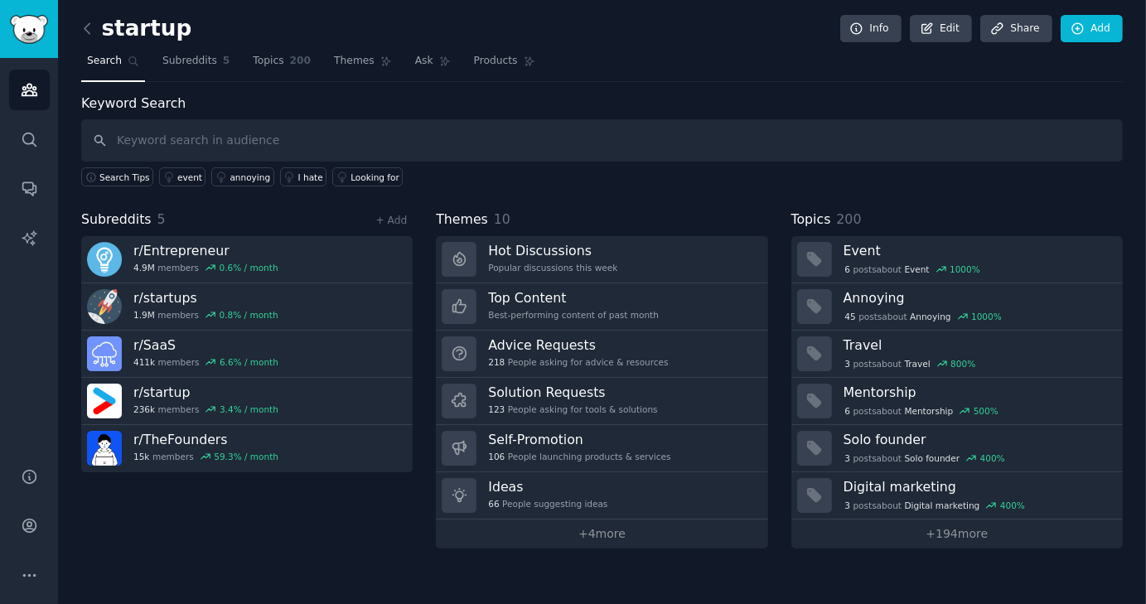
click at [550, 152] on input "text" at bounding box center [601, 140] width 1041 height 42
type input "need customers"
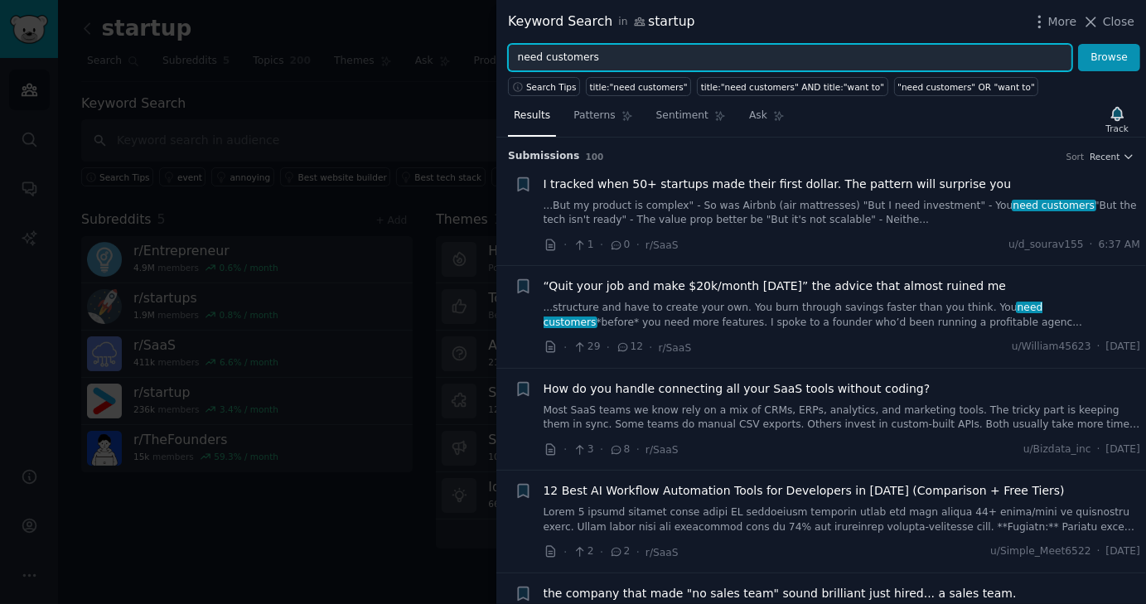
click at [529, 64] on input "need customers" at bounding box center [790, 58] width 564 height 28
type input "how to get customers"
click at [1078, 44] on button "Browse" at bounding box center [1109, 58] width 62 height 28
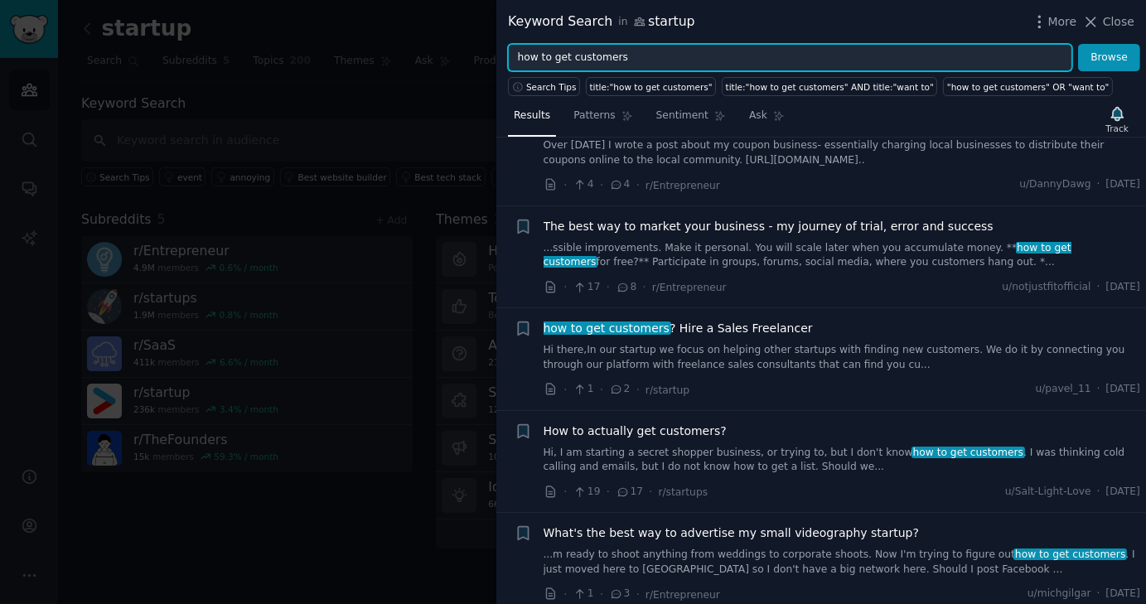
scroll to position [6139, 0]
